Goal: Information Seeking & Learning: Learn about a topic

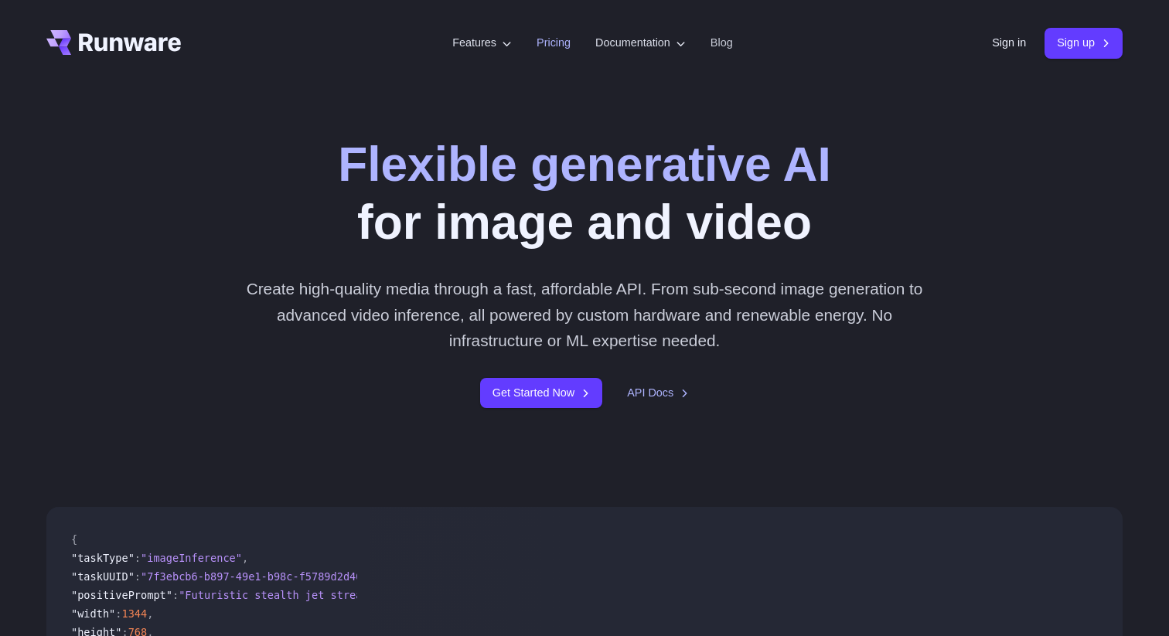
click at [536, 46] on link "Pricing" at bounding box center [553, 43] width 34 height 18
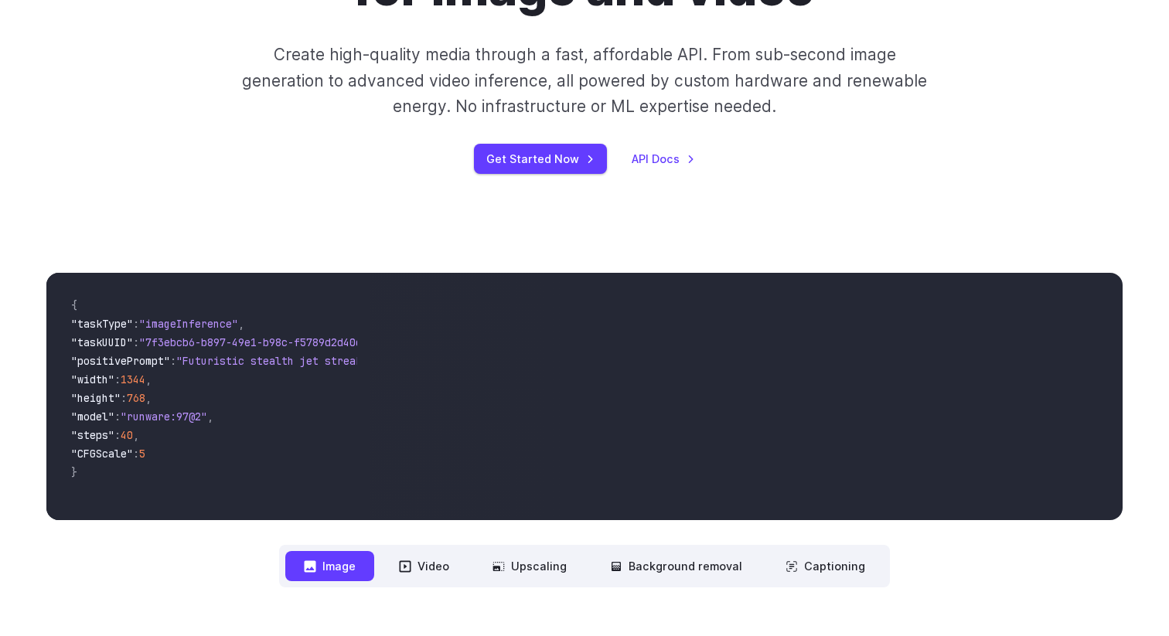
scroll to position [429, 0]
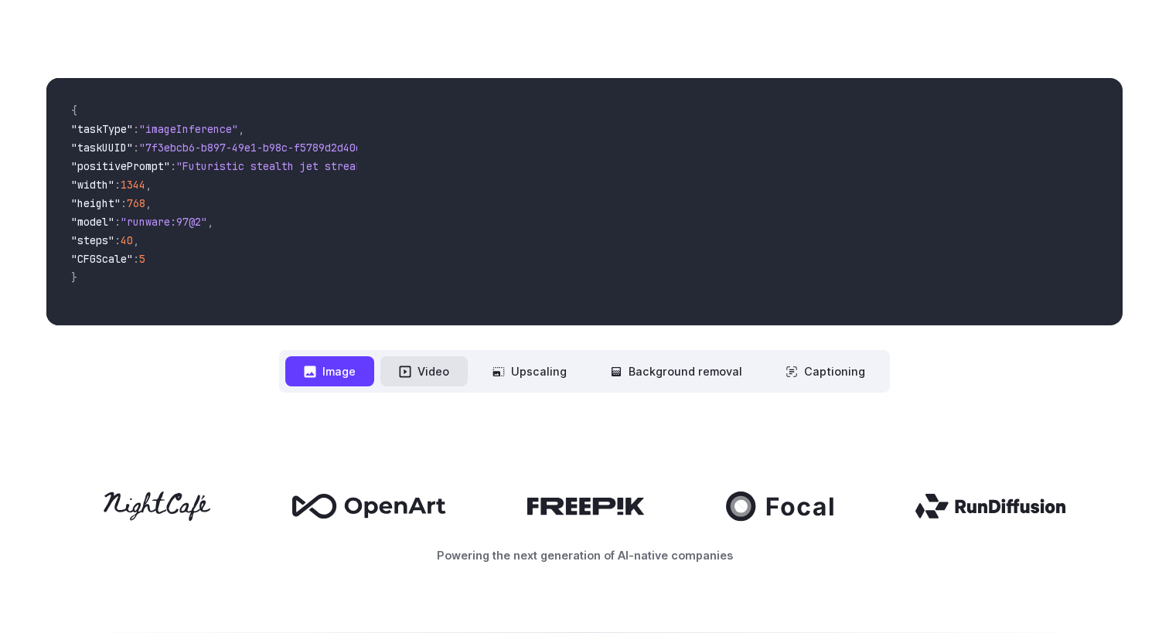
click at [424, 367] on button "Video" at bounding box center [423, 371] width 87 height 30
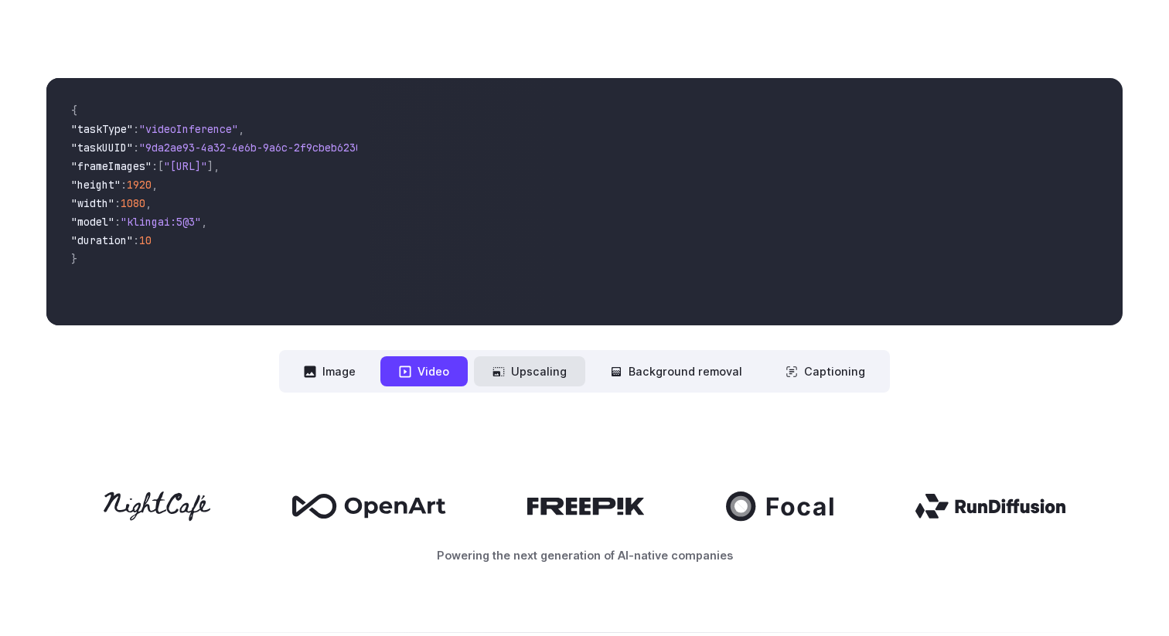
click at [517, 375] on button "Upscaling" at bounding box center [529, 371] width 111 height 30
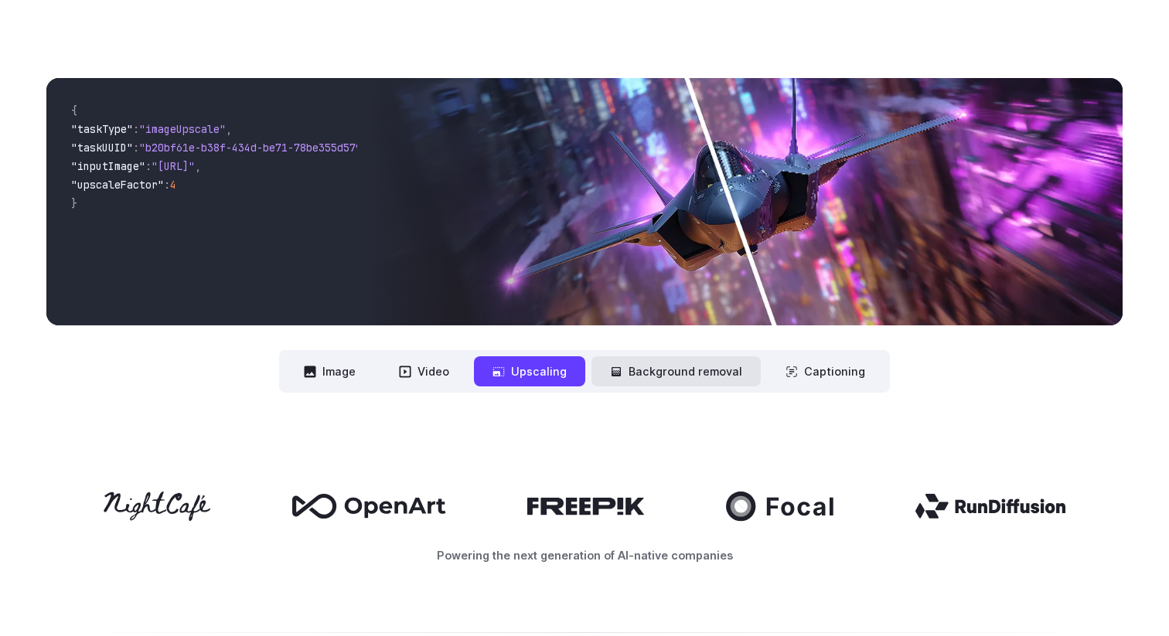
click at [671, 370] on button "Background removal" at bounding box center [675, 371] width 169 height 30
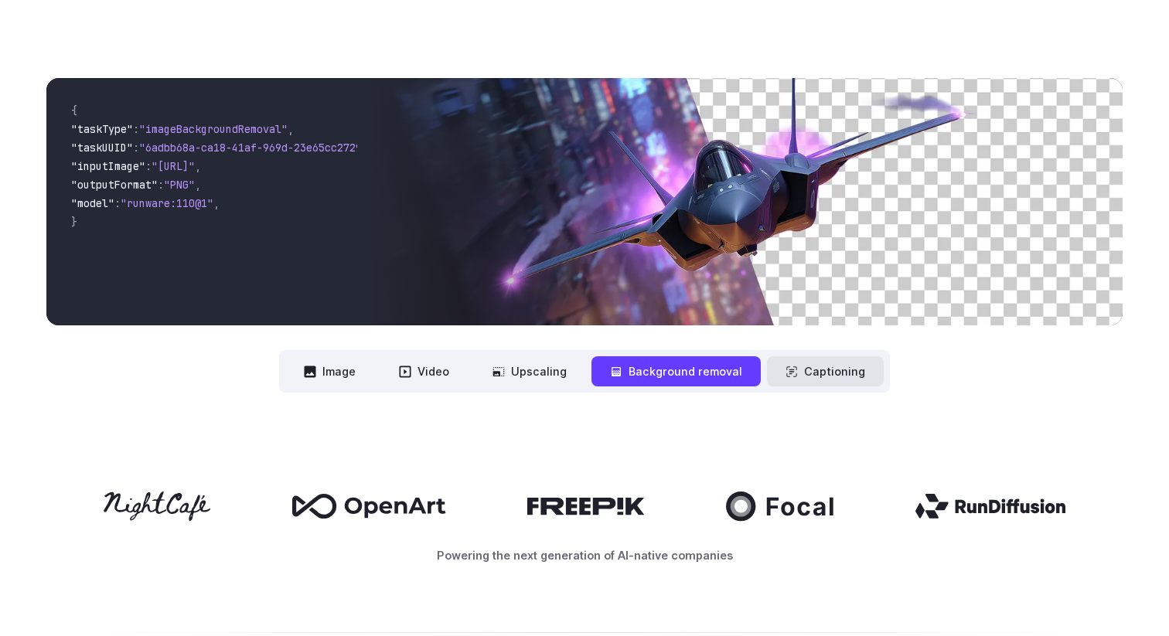
click at [817, 376] on button "Captioning" at bounding box center [825, 371] width 117 height 30
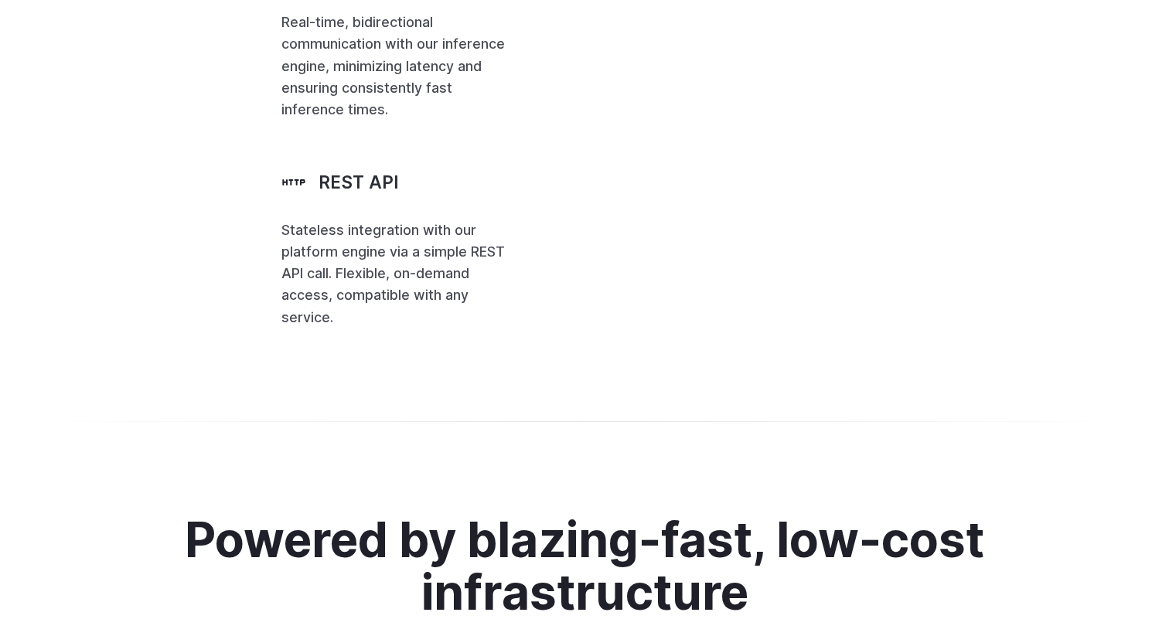
scroll to position [3497, 0]
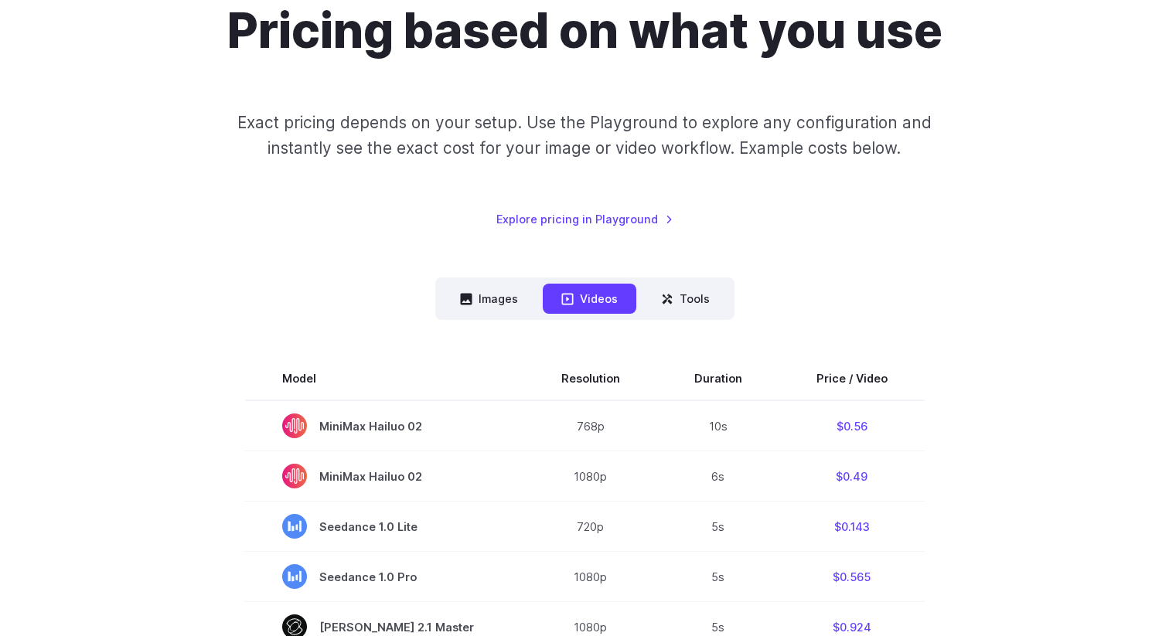
scroll to position [170, 0]
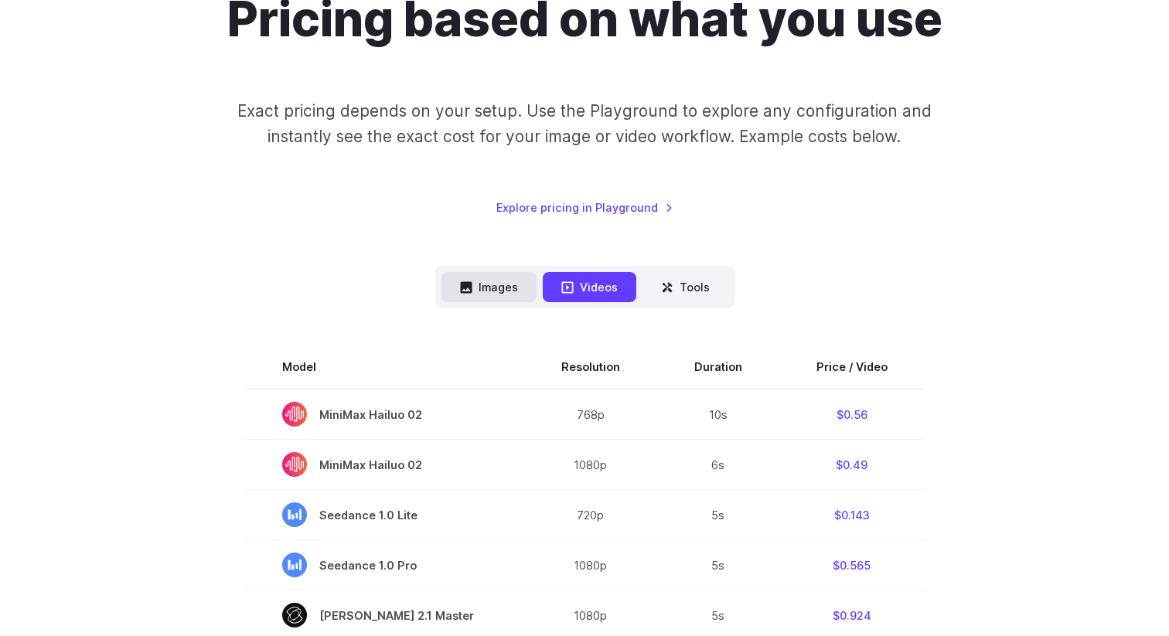
click at [479, 276] on button "Images" at bounding box center [488, 287] width 95 height 30
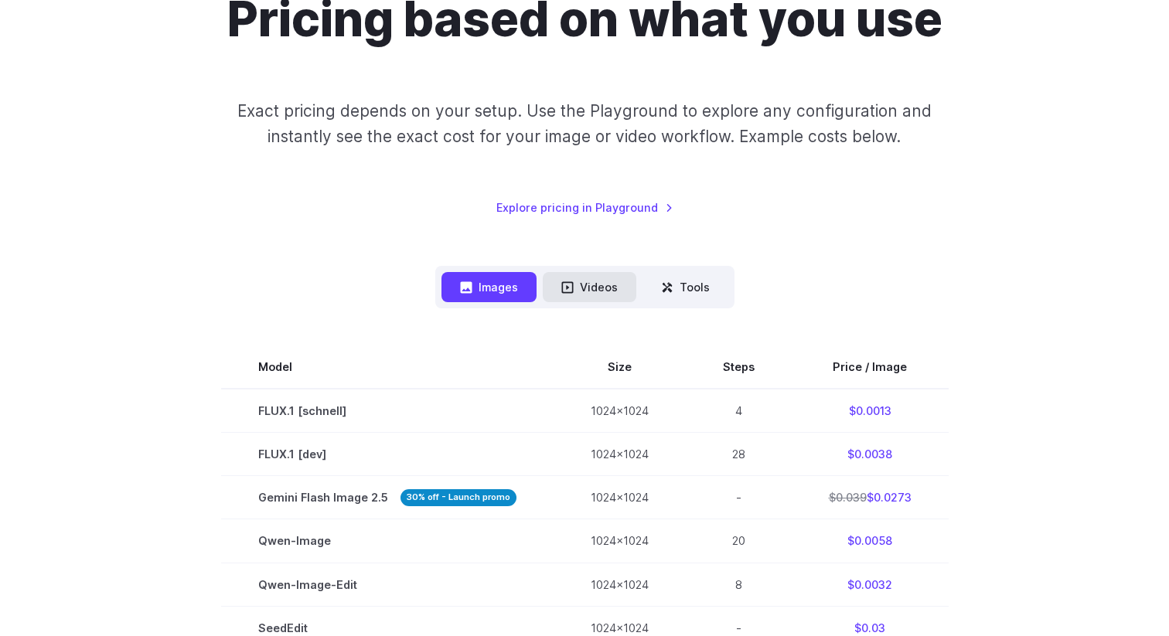
click at [570, 274] on button "Videos" at bounding box center [590, 287] width 94 height 30
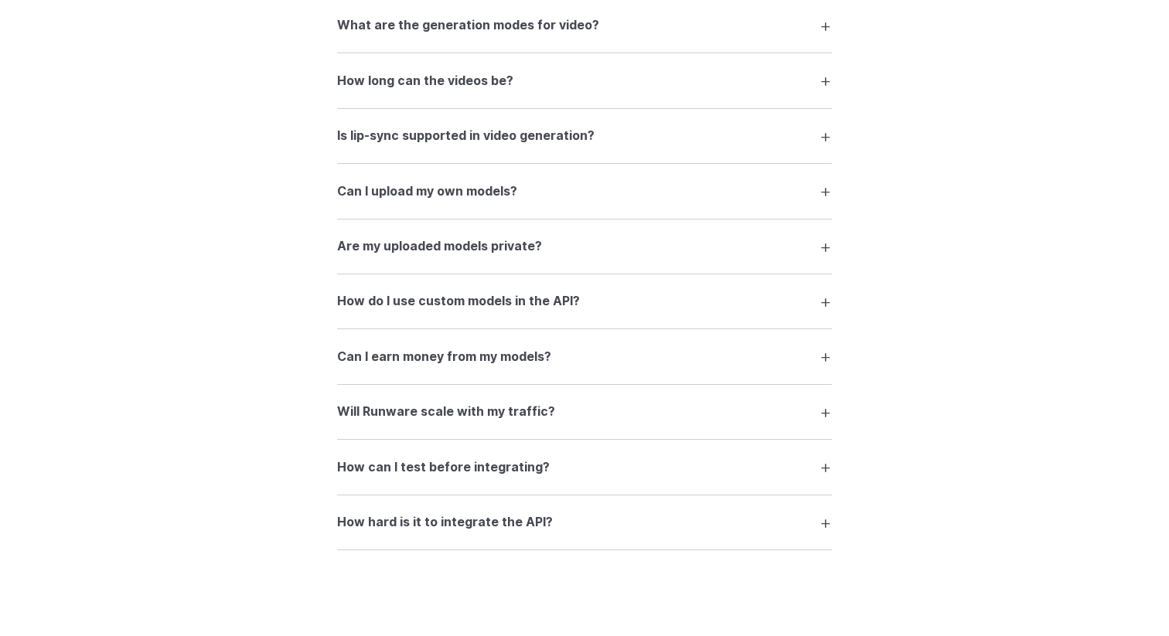
scroll to position [2808, 0]
